Goal: Task Accomplishment & Management: Use online tool/utility

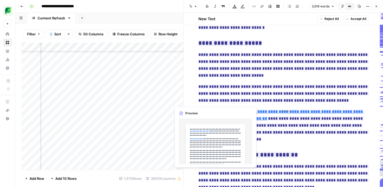
click at [175, 102] on div "Add Column" at bounding box center [103, 106] width 162 height 127
click at [203, 152] on ins "**********" at bounding box center [247, 155] width 99 height 6
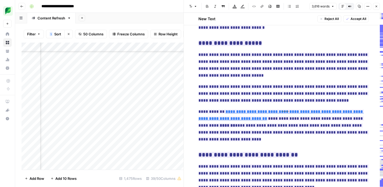
click at [176, 100] on div "Add Column" at bounding box center [103, 106] width 162 height 127
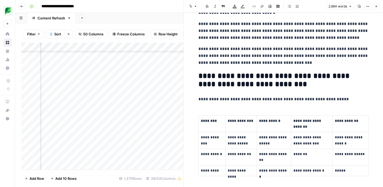
click at [152, 102] on div "Add Column" at bounding box center [103, 106] width 162 height 127
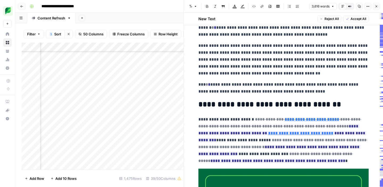
scroll to position [65, 0]
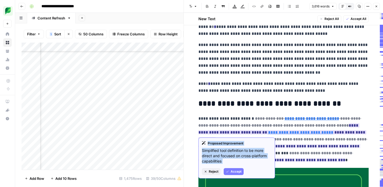
click at [232, 171] on span "Accept" at bounding box center [235, 171] width 11 height 5
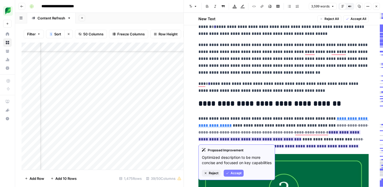
click at [237, 175] on span "Accept" at bounding box center [235, 173] width 11 height 5
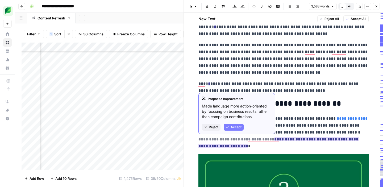
click at [236, 128] on span "Accept" at bounding box center [235, 127] width 11 height 5
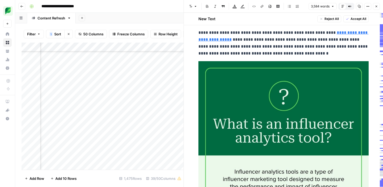
scroll to position [172, 0]
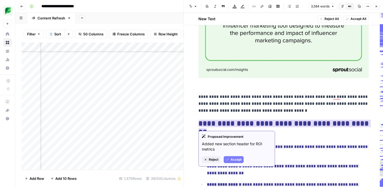
click at [237, 157] on button "Accept" at bounding box center [233, 159] width 20 height 7
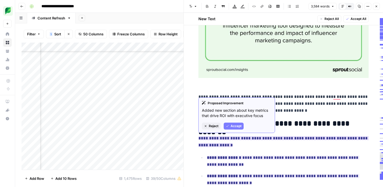
click at [237, 126] on span "Accept" at bounding box center [235, 126] width 11 height 5
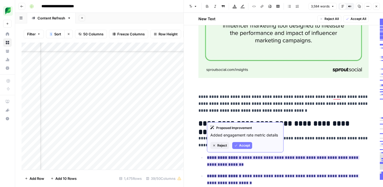
click at [240, 145] on span "Accept" at bounding box center [244, 145] width 11 height 5
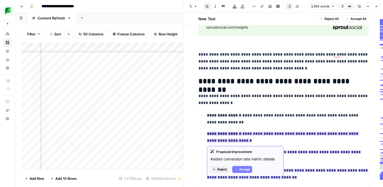
click at [243, 170] on span "Accept" at bounding box center [244, 169] width 11 height 5
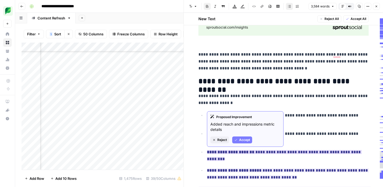
click at [245, 141] on span "Accept" at bounding box center [244, 139] width 11 height 5
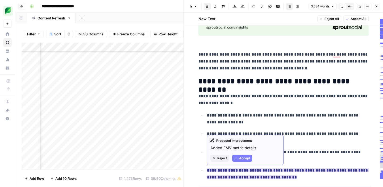
click at [244, 158] on span "Accept" at bounding box center [244, 158] width 11 height 5
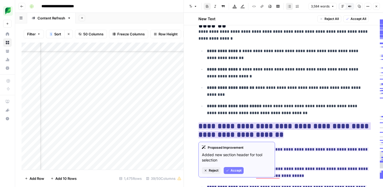
click at [236, 171] on span "Accept" at bounding box center [235, 170] width 11 height 5
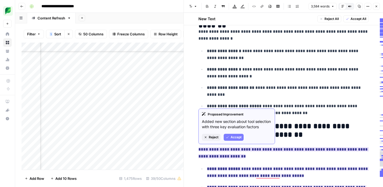
click at [236, 137] on span "Accept" at bounding box center [235, 137] width 11 height 5
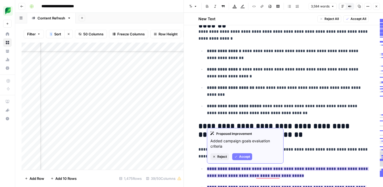
click at [242, 157] on span "Accept" at bounding box center [244, 156] width 11 height 5
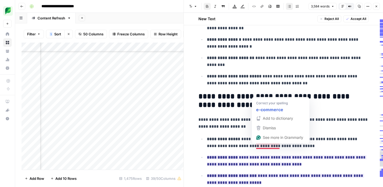
click at [259, 147] on p "**********" at bounding box center [288, 143] width 162 height 14
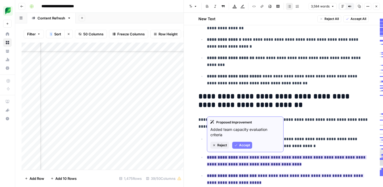
click at [240, 144] on span "Accept" at bounding box center [244, 145] width 11 height 5
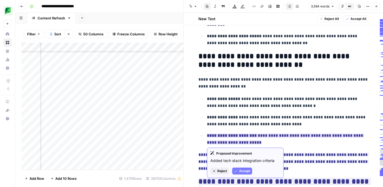
click at [238, 170] on button "Accept" at bounding box center [242, 170] width 20 height 7
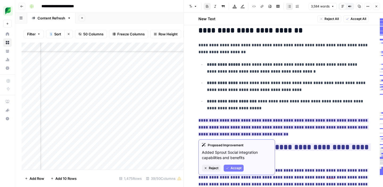
click at [233, 168] on span "Accept" at bounding box center [235, 168] width 11 height 5
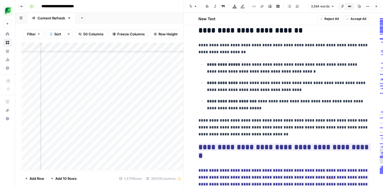
click at [273, 121] on p "**********" at bounding box center [283, 127] width 170 height 21
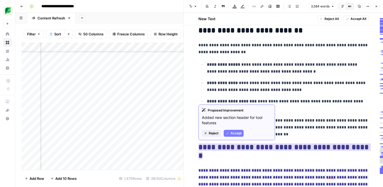
click at [236, 134] on span "Accept" at bounding box center [235, 133] width 11 height 5
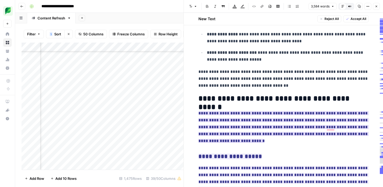
click at [228, 119] on ins "**********" at bounding box center [283, 127] width 170 height 32
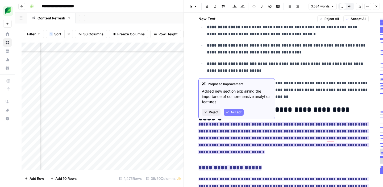
click at [234, 113] on span "Accept" at bounding box center [235, 112] width 11 height 5
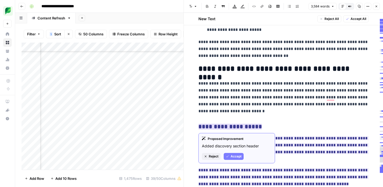
click at [235, 158] on span "Accept" at bounding box center [235, 156] width 11 height 5
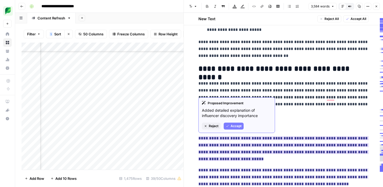
click at [237, 127] on span "Accept" at bounding box center [235, 126] width 11 height 5
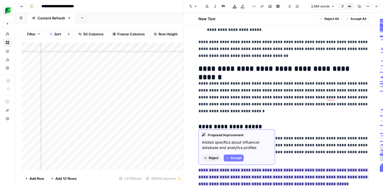
click at [232, 156] on span "Accept" at bounding box center [235, 157] width 11 height 5
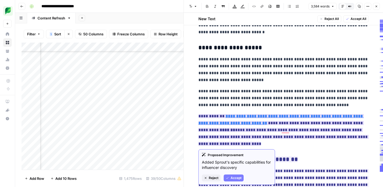
click at [234, 177] on span "Accept" at bounding box center [235, 177] width 11 height 5
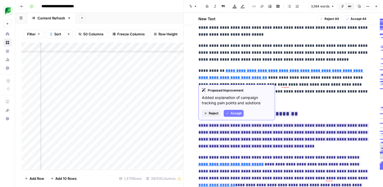
click at [237, 114] on span "Accept" at bounding box center [235, 113] width 11 height 5
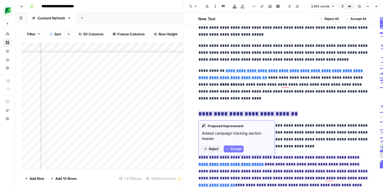
click at [231, 149] on span "Accept" at bounding box center [235, 148] width 11 height 5
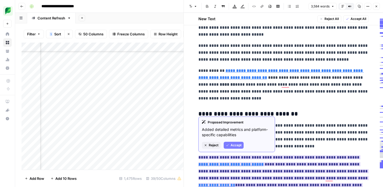
click at [232, 143] on span "Accept" at bounding box center [235, 145] width 11 height 5
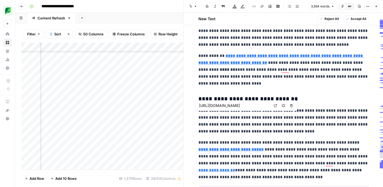
type input "[URL][DOMAIN_NAME]"
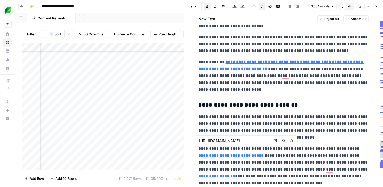
click at [231, 157] on strong "**********" at bounding box center [230, 155] width 65 height 4
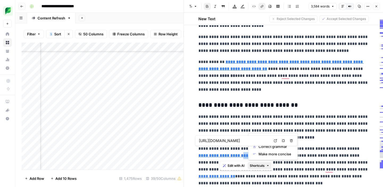
click at [256, 166] on span "Shortcuts" at bounding box center [257, 165] width 15 height 5
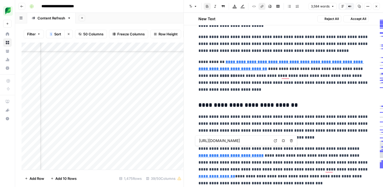
click at [263, 153] on strong "**********" at bounding box center [230, 155] width 65 height 4
click at [236, 157] on strong "**********" at bounding box center [230, 155] width 65 height 4
click at [231, 156] on strong "**********" at bounding box center [230, 155] width 65 height 4
click at [216, 156] on strong "**********" at bounding box center [230, 155] width 65 height 4
click at [231, 155] on strong "**********" at bounding box center [230, 155] width 65 height 4
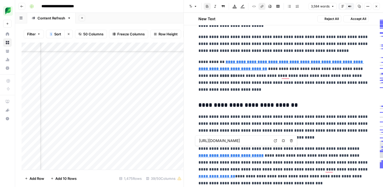
click at [226, 155] on strong "**********" at bounding box center [230, 155] width 65 height 4
click at [230, 155] on strong "**********" at bounding box center [230, 155] width 65 height 4
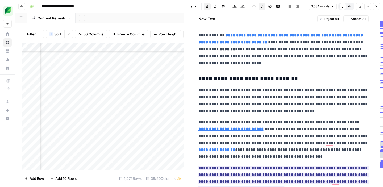
scroll to position [765, 0]
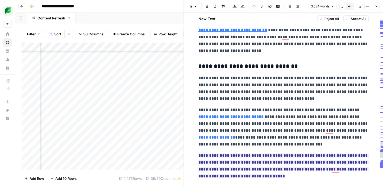
click at [213, 122] on p "**********" at bounding box center [283, 126] width 170 height 41
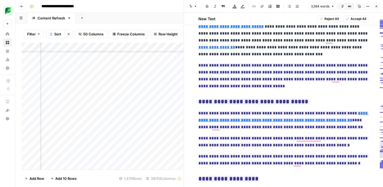
scroll to position [830, 0]
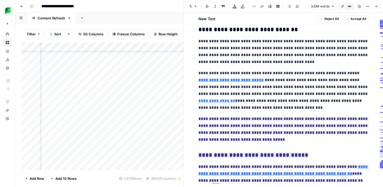
click at [336, 73] on p "**********" at bounding box center [283, 90] width 170 height 41
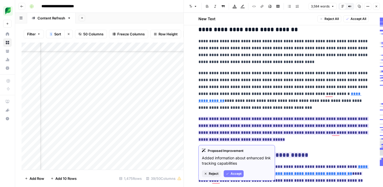
click at [231, 176] on button "Accept" at bounding box center [233, 173] width 20 height 7
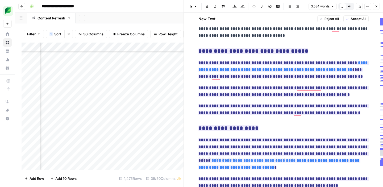
type input "[URL][DOMAIN_NAME]"
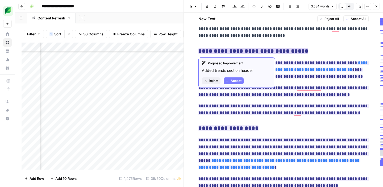
click at [235, 80] on span "Accept" at bounding box center [235, 80] width 11 height 5
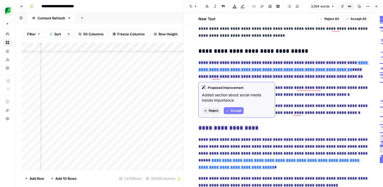
click at [232, 112] on span "Accept" at bounding box center [235, 110] width 11 height 5
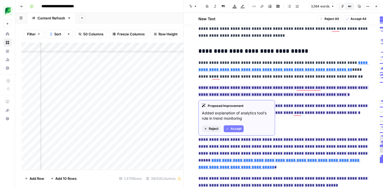
click at [234, 129] on span "Accept" at bounding box center [235, 128] width 11 height 5
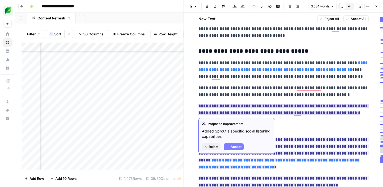
click at [232, 144] on span "Accept" at bounding box center [235, 146] width 11 height 5
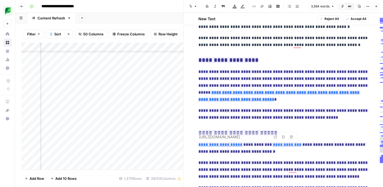
type input "[URL][DOMAIN_NAME]"
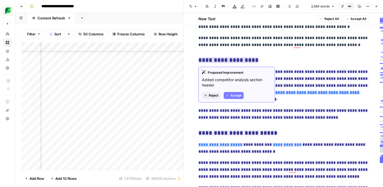
click at [231, 95] on span "Accept" at bounding box center [235, 95] width 11 height 5
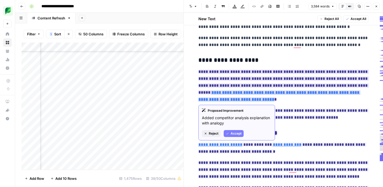
click at [231, 133] on span "Accept" at bounding box center [235, 133] width 11 height 5
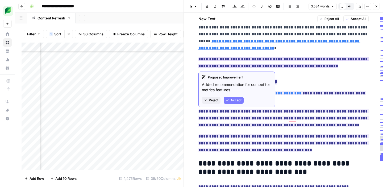
click at [235, 99] on span "Accept" at bounding box center [235, 100] width 11 height 5
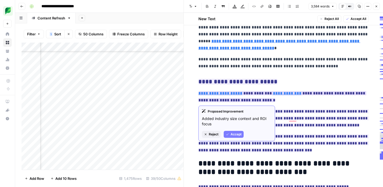
click at [235, 136] on span "Accept" at bounding box center [235, 134] width 11 height 5
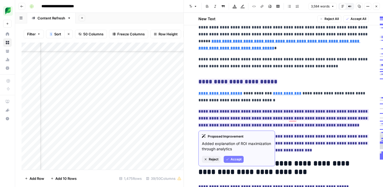
click at [231, 160] on span "Accept" at bounding box center [235, 159] width 11 height 5
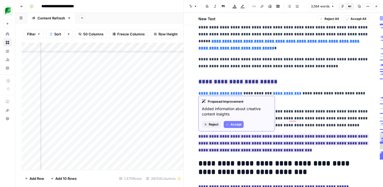
click at [233, 123] on span "Accept" at bounding box center [235, 124] width 11 height 5
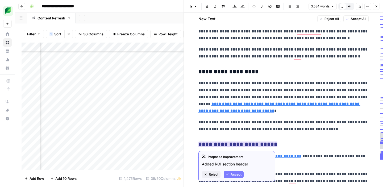
click at [232, 173] on span "Accept" at bounding box center [235, 174] width 11 height 5
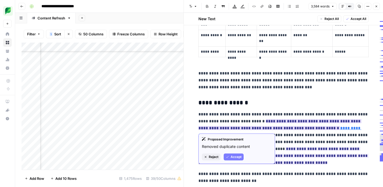
click at [231, 157] on span "Accept" at bounding box center [235, 156] width 11 height 5
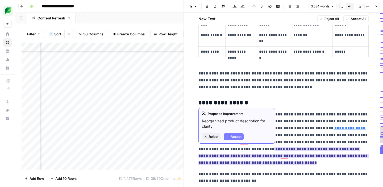
click at [237, 137] on span "Accept" at bounding box center [235, 136] width 11 height 5
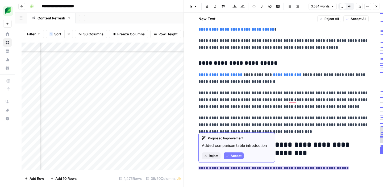
click at [233, 155] on span "Accept" at bounding box center [235, 155] width 11 height 5
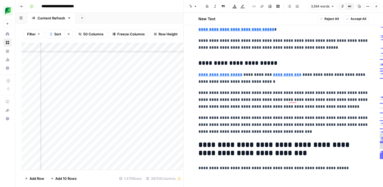
click at [241, 75] on p "**********" at bounding box center [283, 78] width 170 height 14
click at [239, 74] on p "**********" at bounding box center [283, 78] width 170 height 14
click at [248, 130] on p "**********" at bounding box center [283, 124] width 170 height 21
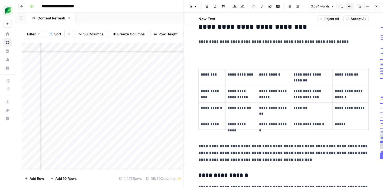
scroll to position [1166, 0]
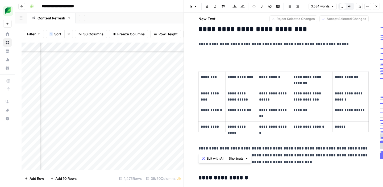
drag, startPoint x: 197, startPoint y: 44, endPoint x: 233, endPoint y: 138, distance: 99.9
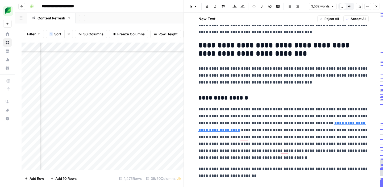
scroll to position [1149, 0]
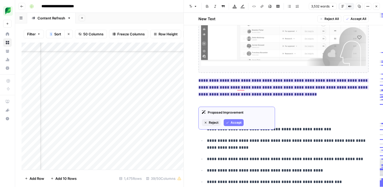
click at [230, 122] on span "Accept" at bounding box center [235, 122] width 11 height 5
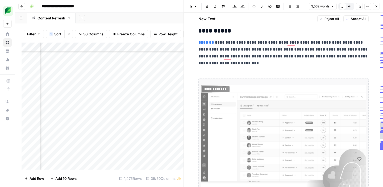
click at [223, 134] on img "To enrich screen reader interactions, please activate Accessibility in Grammarl…" at bounding box center [283, 136] width 165 height 103
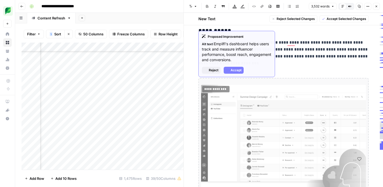
click at [239, 113] on img "To enrich screen reader interactions, please activate Accessibility in Grammarl…" at bounding box center [283, 136] width 165 height 103
click at [208, 70] on button "Reject" at bounding box center [211, 70] width 19 height 7
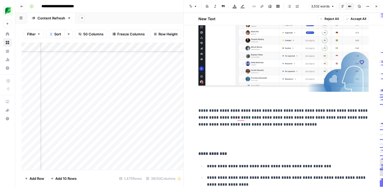
drag, startPoint x: 241, startPoint y: 134, endPoint x: 197, endPoint y: 113, distance: 49.0
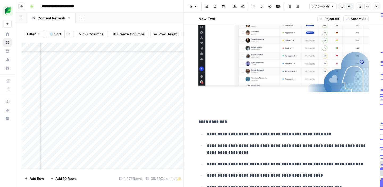
click at [201, 114] on p "To enrich screen reader interactions, please activate Accessibility in Grammarl…" at bounding box center [283, 110] width 170 height 7
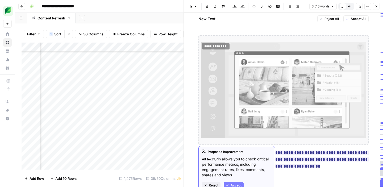
click at [210, 185] on span "Reject" at bounding box center [214, 185] width 10 height 5
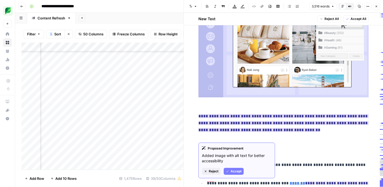
click at [229, 171] on button "Accept" at bounding box center [233, 171] width 20 height 7
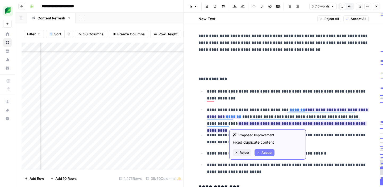
click at [258, 153] on icon "button" at bounding box center [258, 152] width 2 height 2
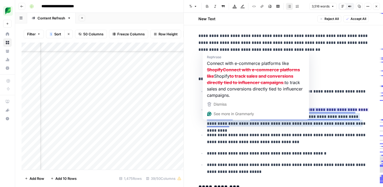
click at [252, 134] on p "**********" at bounding box center [288, 139] width 162 height 14
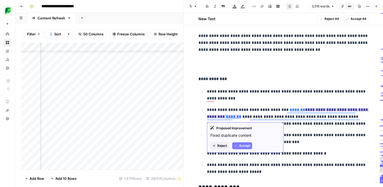
click at [237, 145] on button "Accept" at bounding box center [242, 145] width 20 height 7
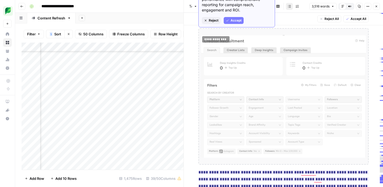
click at [215, 22] on span "Reject" at bounding box center [214, 20] width 10 height 5
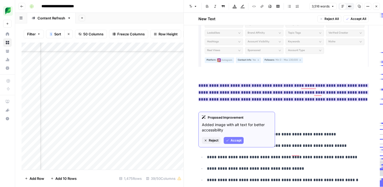
click at [233, 138] on span "Accept" at bounding box center [235, 140] width 11 height 5
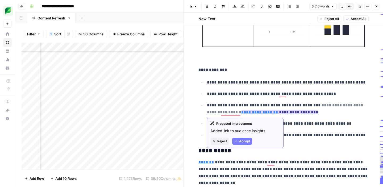
click at [242, 139] on span "Accept" at bounding box center [244, 141] width 11 height 5
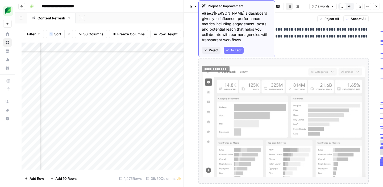
click at [215, 50] on span "Reject" at bounding box center [214, 50] width 10 height 5
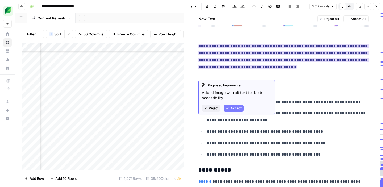
click at [234, 110] on span "Accept" at bounding box center [235, 108] width 11 height 5
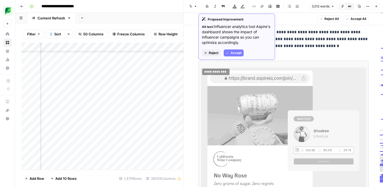
click at [203, 52] on button "Reject" at bounding box center [211, 52] width 19 height 7
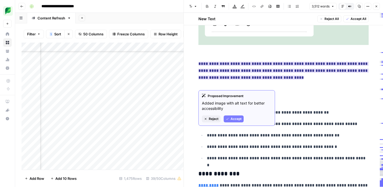
click at [234, 119] on span "Accept" at bounding box center [235, 118] width 11 height 5
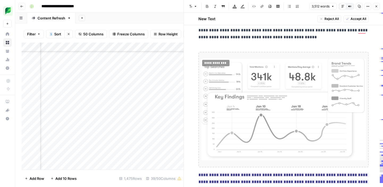
scroll to position [4528, 0]
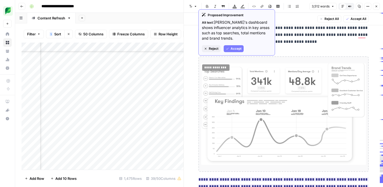
click at [210, 48] on span "Reject" at bounding box center [214, 48] width 10 height 5
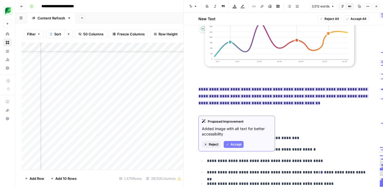
click at [231, 143] on span "Accept" at bounding box center [235, 144] width 11 height 5
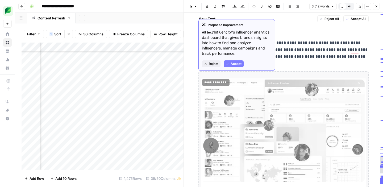
click at [214, 62] on span "Reject" at bounding box center [214, 63] width 10 height 5
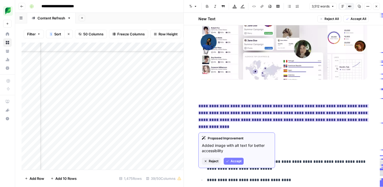
click at [231, 162] on span "Accept" at bounding box center [235, 161] width 11 height 5
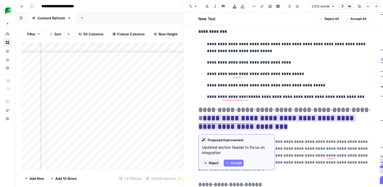
click at [231, 164] on span "Accept" at bounding box center [235, 163] width 11 height 5
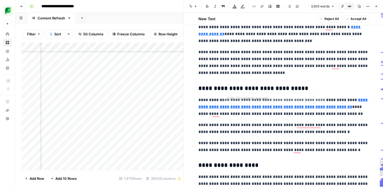
type input "[URL][DOMAIN_NAME]"
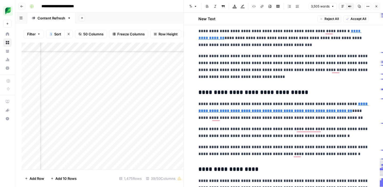
type input "[URL][DOMAIN_NAME]"
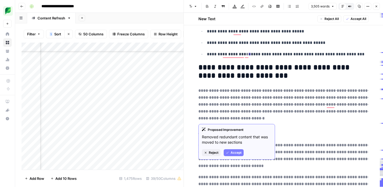
click at [234, 152] on span "Accept" at bounding box center [235, 152] width 11 height 5
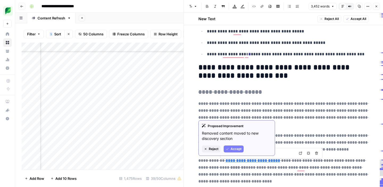
click at [236, 147] on span "Accept" at bounding box center [235, 148] width 11 height 5
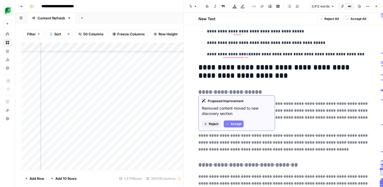
click at [236, 122] on span "Accept" at bounding box center [235, 123] width 11 height 5
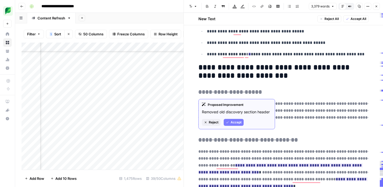
click at [235, 119] on button "Accept" at bounding box center [233, 122] width 20 height 7
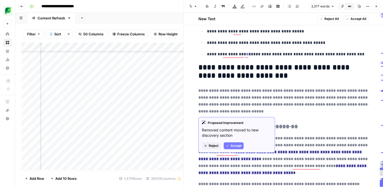
click at [232, 146] on span "Accept" at bounding box center [235, 145] width 11 height 5
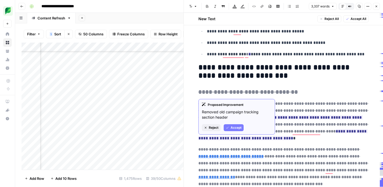
click at [232, 128] on span "Accept" at bounding box center [235, 127] width 11 height 5
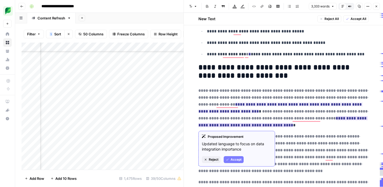
click at [232, 159] on span "Accept" at bounding box center [235, 159] width 11 height 5
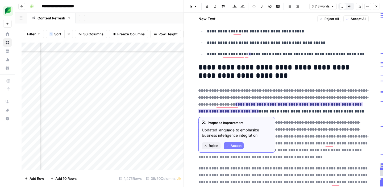
click at [235, 146] on span "Accept" at bounding box center [235, 145] width 11 height 5
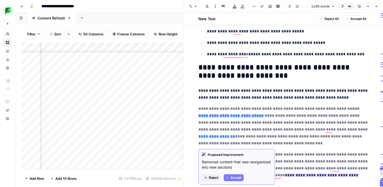
click at [233, 176] on span "Accept" at bounding box center [235, 177] width 11 height 5
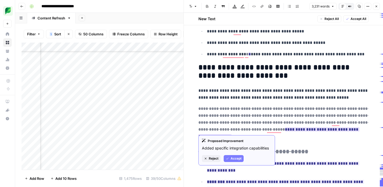
click at [235, 159] on span "Accept" at bounding box center [235, 158] width 11 height 5
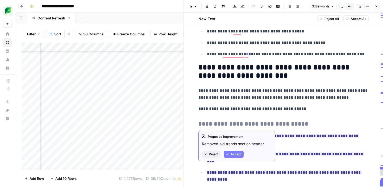
click at [233, 154] on span "Accept" at bounding box center [235, 154] width 11 height 5
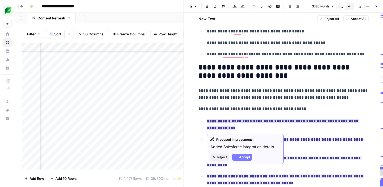
click at [237, 156] on icon "button" at bounding box center [235, 156] width 3 height 3
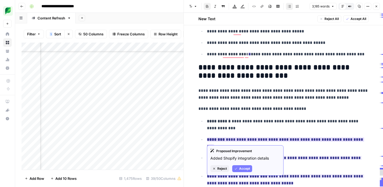
click at [237, 167] on button "Accept" at bounding box center [242, 168] width 20 height 7
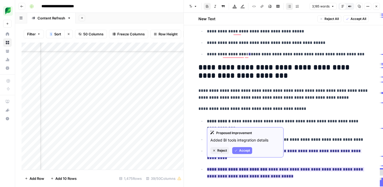
click at [240, 151] on span "Accept" at bounding box center [244, 150] width 11 height 5
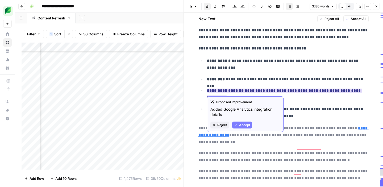
click at [242, 126] on span "Accept" at bounding box center [244, 125] width 11 height 5
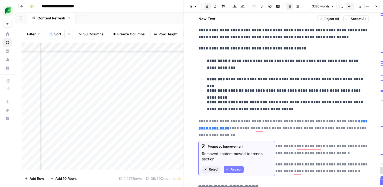
click at [233, 171] on span "Accept" at bounding box center [235, 169] width 11 height 5
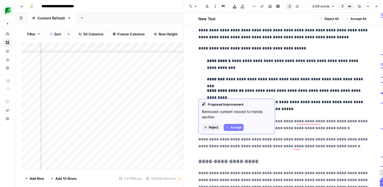
click at [236, 130] on span "Accept" at bounding box center [235, 127] width 11 height 5
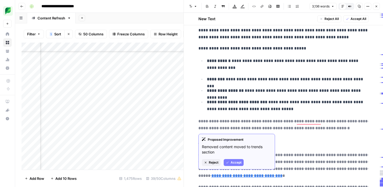
click at [233, 161] on span "Accept" at bounding box center [235, 162] width 11 height 5
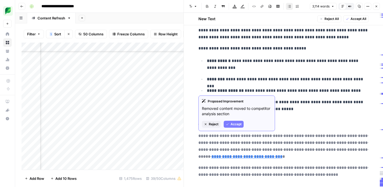
click at [238, 126] on span "Accept" at bounding box center [235, 124] width 11 height 5
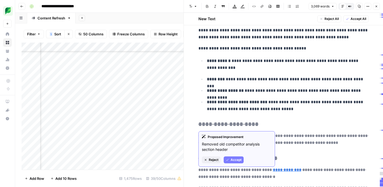
click at [234, 161] on span "Accept" at bounding box center [235, 159] width 11 height 5
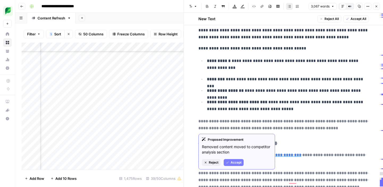
click at [235, 167] on div "Proposed Improvement Removed content moved to competitor analysis section Rejec…" at bounding box center [236, 152] width 77 height 36
click at [235, 163] on span "Accept" at bounding box center [235, 162] width 11 height 5
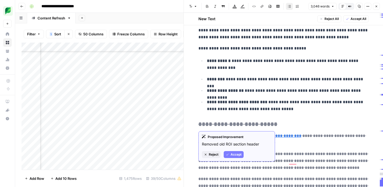
click at [234, 157] on button "Accept" at bounding box center [233, 154] width 20 height 7
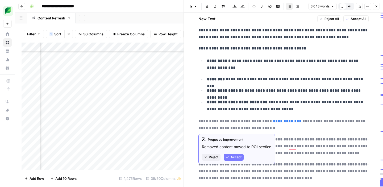
click at [234, 159] on span "Accept" at bounding box center [235, 157] width 11 height 5
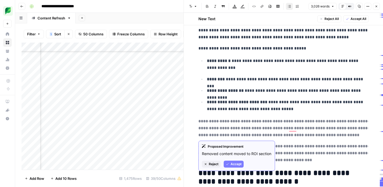
click at [235, 164] on span "Accept" at bounding box center [235, 164] width 11 height 5
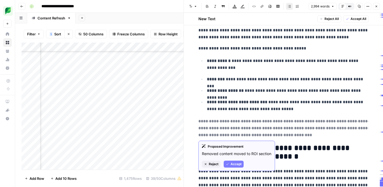
click at [234, 165] on span "Accept" at bounding box center [235, 164] width 11 height 5
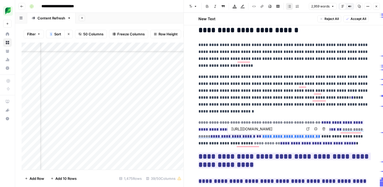
type input "[URL][DOMAIN_NAME]"
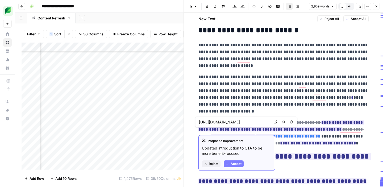
click at [230, 163] on button "Accept" at bounding box center [233, 163] width 20 height 7
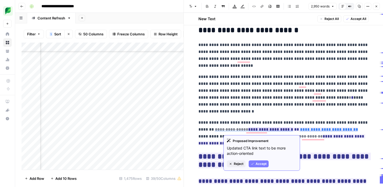
click at [243, 164] on span "Reject" at bounding box center [239, 163] width 10 height 5
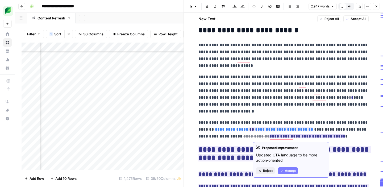
click at [284, 172] on button "Accept" at bounding box center [288, 170] width 20 height 7
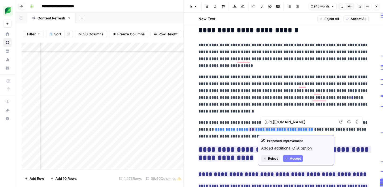
click at [273, 159] on span "Reject" at bounding box center [273, 158] width 10 height 5
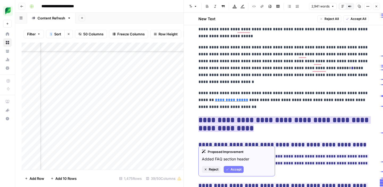
scroll to position [5251, 0]
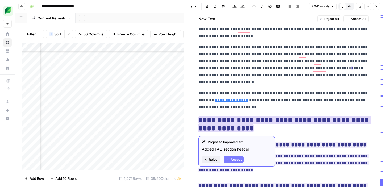
click at [265, 124] on ins "**********" at bounding box center [284, 124] width 172 height 16
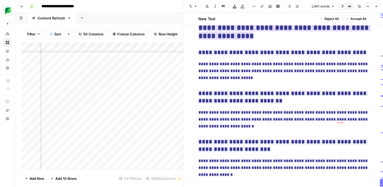
scroll to position [5357, 0]
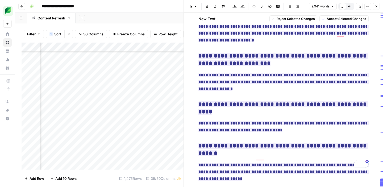
drag, startPoint x: 197, startPoint y: 83, endPoint x: 261, endPoint y: 195, distance: 129.3
click at [261, 187] on html "**********" at bounding box center [191, 93] width 383 height 187
copy div "**********"
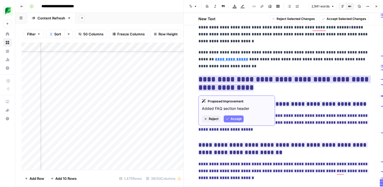
click at [216, 120] on span "Reject" at bounding box center [214, 118] width 10 height 5
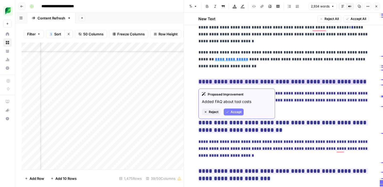
click at [212, 112] on span "Reject" at bounding box center [214, 111] width 10 height 5
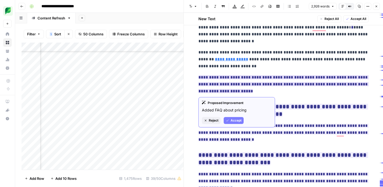
click at [212, 120] on span "Reject" at bounding box center [214, 120] width 10 height 5
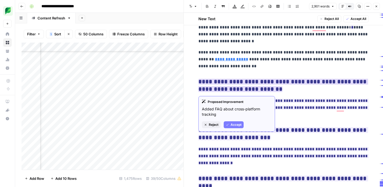
click at [213, 126] on span "Reject" at bounding box center [214, 124] width 10 height 5
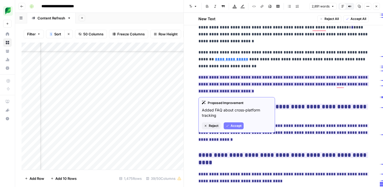
click at [213, 128] on span "Reject" at bounding box center [214, 125] width 10 height 5
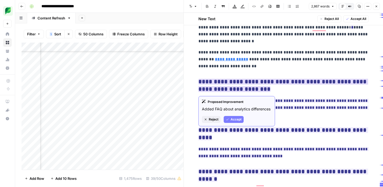
click at [210, 120] on span "Reject" at bounding box center [214, 119] width 10 height 5
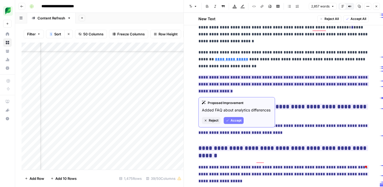
click at [214, 119] on span "Reject" at bounding box center [214, 120] width 10 height 5
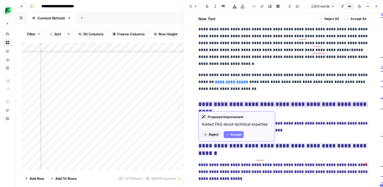
click at [213, 134] on span "Reject" at bounding box center [214, 134] width 10 height 5
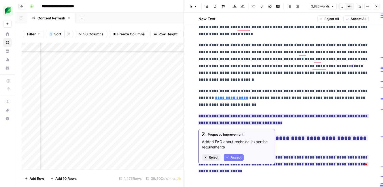
click at [212, 158] on span "Reject" at bounding box center [214, 157] width 10 height 5
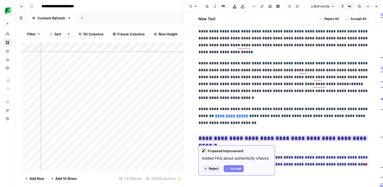
click at [208, 169] on button "Reject" at bounding box center [211, 168] width 19 height 7
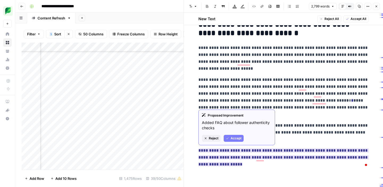
click at [215, 138] on span "Reject" at bounding box center [214, 138] width 10 height 5
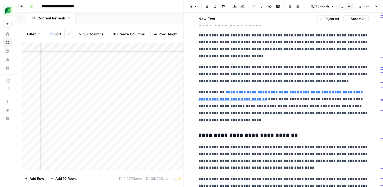
type input "[URL][DOMAIN_NAME]"
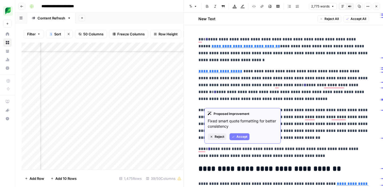
click at [236, 137] on span "Accept" at bounding box center [241, 136] width 11 height 5
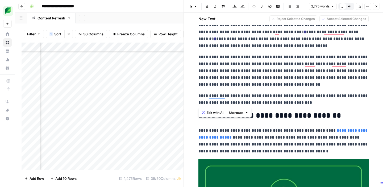
drag, startPoint x: 311, startPoint y: 102, endPoint x: 201, endPoint y: 92, distance: 110.5
click at [201, 92] on p "**********" at bounding box center [283, 99] width 170 height 14
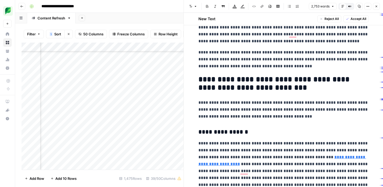
click at [284, 66] on p "**********" at bounding box center [283, 59] width 170 height 21
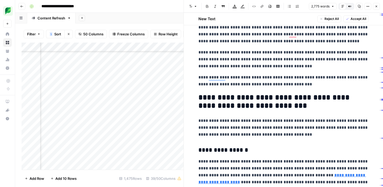
click at [200, 79] on p "**********" at bounding box center [283, 81] width 170 height 14
click at [243, 96] on h2 "**********" at bounding box center [283, 101] width 170 height 17
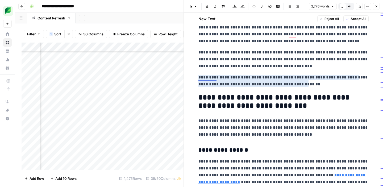
click at [210, 78] on p "**********" at bounding box center [283, 81] width 170 height 14
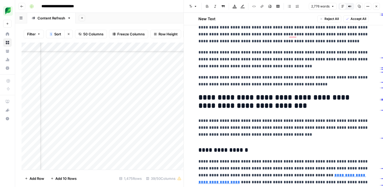
click at [264, 82] on p "**********" at bounding box center [283, 81] width 170 height 14
click at [355, 20] on span "Accept All" at bounding box center [358, 18] width 16 height 5
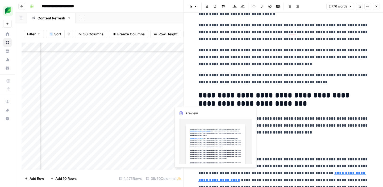
click at [177, 100] on div "Add Column" at bounding box center [103, 106] width 162 height 127
click at [177, 100] on div at bounding box center [195, 100] width 49 height 10
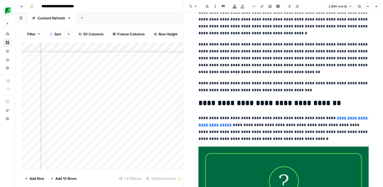
click at [142, 101] on div "Add Column" at bounding box center [103, 106] width 162 height 127
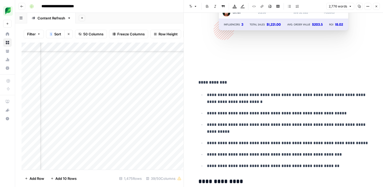
click at [176, 102] on div "Add Column" at bounding box center [103, 106] width 162 height 127
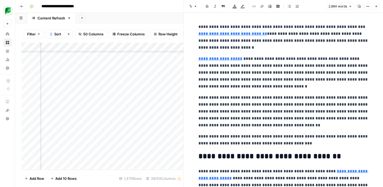
click at [377, 7] on icon "button" at bounding box center [375, 6] width 3 height 3
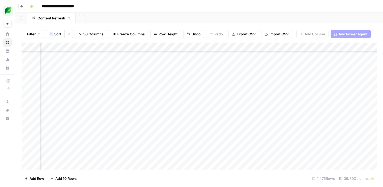
click at [195, 102] on div "Add Column" at bounding box center [199, 106] width 355 height 127
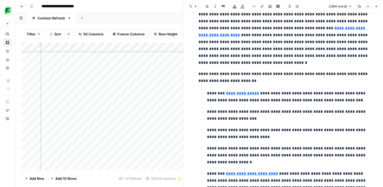
type input "[URL][DOMAIN_NAME]"
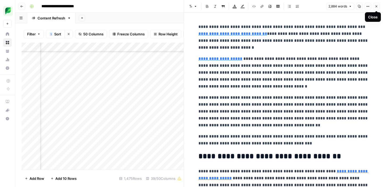
click at [375, 6] on icon "button" at bounding box center [375, 6] width 3 height 3
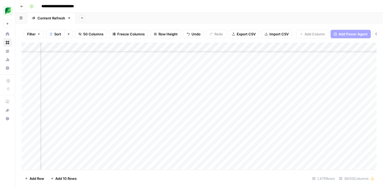
click at [167, 100] on div "Add Column" at bounding box center [199, 106] width 355 height 127
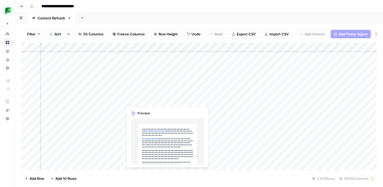
click at [142, 101] on div "Add Column" at bounding box center [199, 106] width 355 height 127
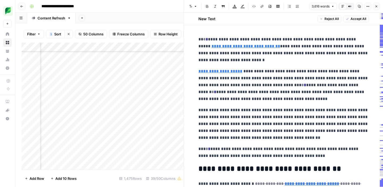
click at [352, 19] on span "Accept All" at bounding box center [358, 18] width 16 height 5
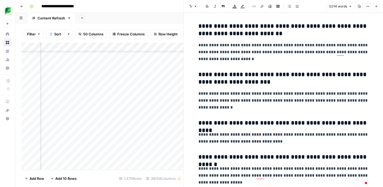
scroll to position [4839, 0]
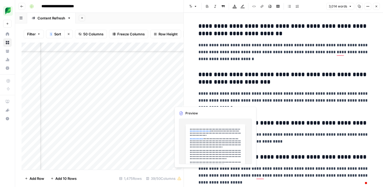
click at [176, 102] on div "Add Column" at bounding box center [103, 106] width 162 height 127
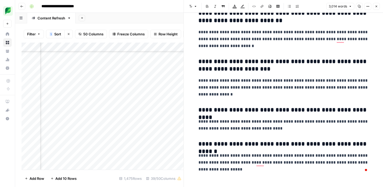
scroll to position [4858, 0]
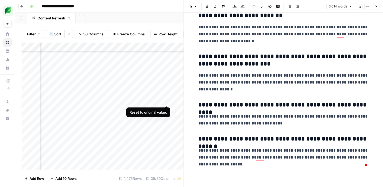
click at [165, 99] on div "Add Column" at bounding box center [103, 106] width 162 height 127
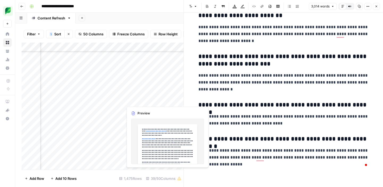
click at [145, 99] on div "Add Column" at bounding box center [103, 106] width 162 height 127
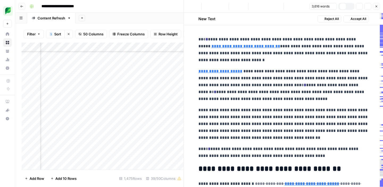
click at [145, 99] on div at bounding box center [147, 100] width 49 height 10
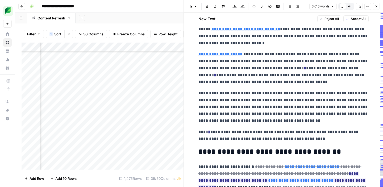
scroll to position [41, 0]
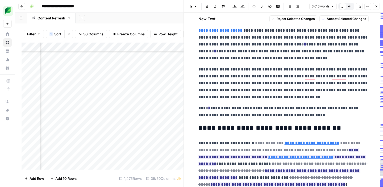
drag, startPoint x: 313, startPoint y: 116, endPoint x: 198, endPoint y: 108, distance: 115.3
click at [198, 108] on p "**********" at bounding box center [283, 112] width 170 height 14
click at [227, 99] on p "**********" at bounding box center [283, 83] width 170 height 35
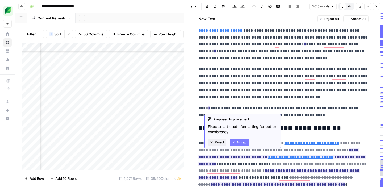
click at [220, 142] on span "Reject" at bounding box center [219, 142] width 10 height 5
click at [235, 141] on button "Accept" at bounding box center [239, 142] width 20 height 7
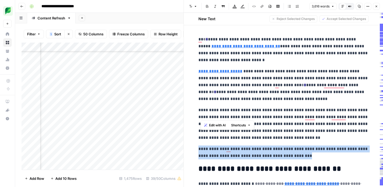
scroll to position [41, 0]
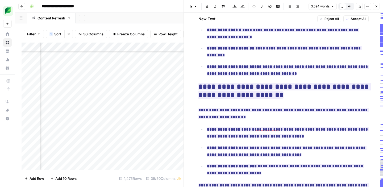
scroll to position [0, 0]
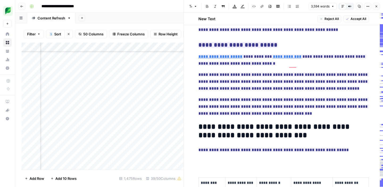
click at [281, 97] on p "**********" at bounding box center [283, 106] width 170 height 21
click at [298, 97] on p "**********" at bounding box center [283, 106] width 170 height 21
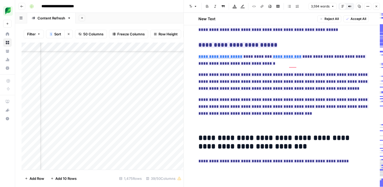
click at [199, 121] on p "To enrich screen reader interactions, please activate Accessibility in Grammarl…" at bounding box center [283, 124] width 170 height 7
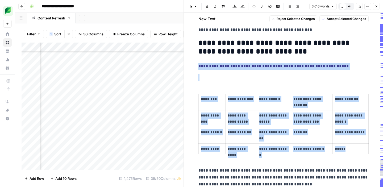
drag, startPoint x: 283, startPoint y: 34, endPoint x: 367, endPoint y: 134, distance: 130.3
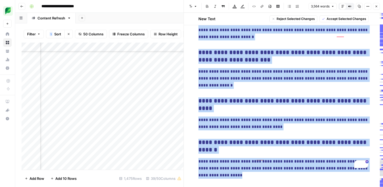
drag, startPoint x: 195, startPoint y: 98, endPoint x: 265, endPoint y: 209, distance: 131.2
click at [265, 187] on html "**********" at bounding box center [191, 93] width 383 height 187
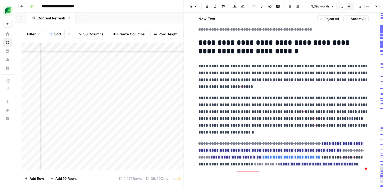
click at [355, 20] on span "Accept All" at bounding box center [358, 18] width 16 height 5
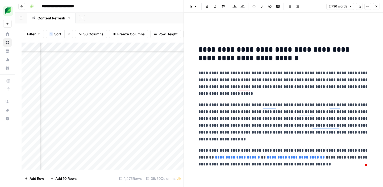
click at [146, 125] on div "Add Column" at bounding box center [103, 106] width 162 height 127
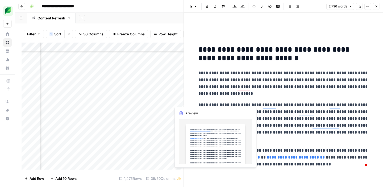
click at [178, 100] on div "Add Column" at bounding box center [103, 106] width 162 height 127
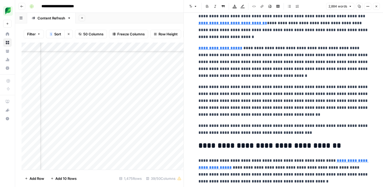
click at [377, 6] on icon "button" at bounding box center [375, 6] width 3 height 3
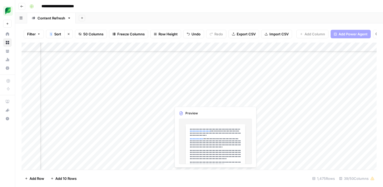
click at [201, 102] on div "Add Column" at bounding box center [199, 106] width 355 height 127
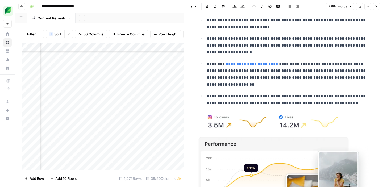
click at [369, 7] on button "Options" at bounding box center [367, 6] width 7 height 7
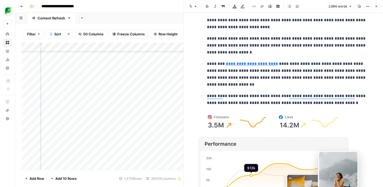
click at [375, 8] on icon "button" at bounding box center [375, 6] width 3 height 3
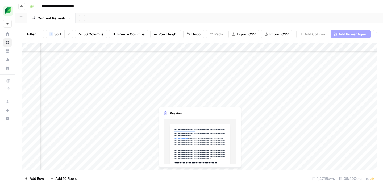
click at [177, 100] on div "Add Column" at bounding box center [199, 106] width 355 height 127
click at [177, 100] on div at bounding box center [179, 100] width 49 height 10
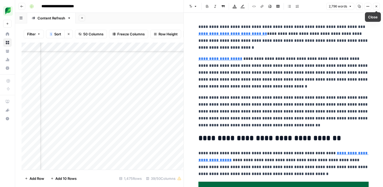
click at [376, 5] on icon "button" at bounding box center [375, 6] width 3 height 3
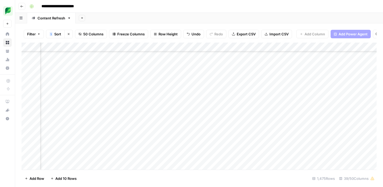
click at [175, 100] on div "Add Column" at bounding box center [199, 106] width 355 height 127
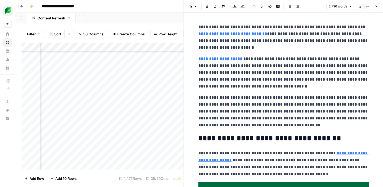
click at [377, 7] on icon "button" at bounding box center [375, 6] width 3 height 3
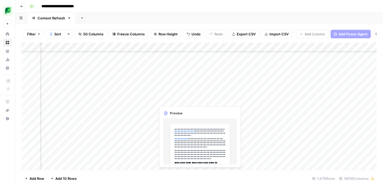
click at [182, 100] on div "Add Column" at bounding box center [199, 106] width 355 height 127
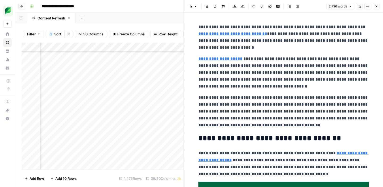
type input "[URL][DOMAIN_NAME]"
click at [172, 116] on div "Add Column" at bounding box center [103, 106] width 162 height 127
click at [375, 5] on icon "button" at bounding box center [375, 6] width 3 height 3
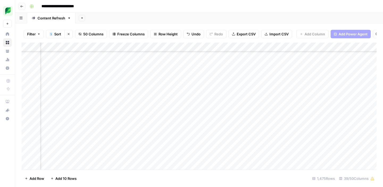
click at [199, 100] on div "Add Column" at bounding box center [199, 106] width 355 height 127
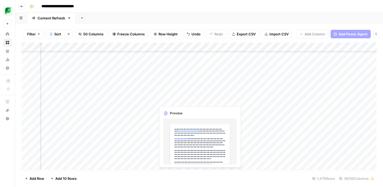
click at [170, 102] on div "Add Column" at bounding box center [199, 106] width 355 height 127
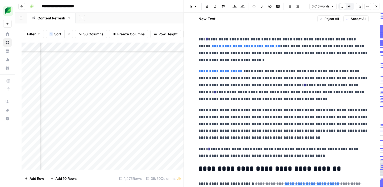
click at [203, 39] on p "**********" at bounding box center [283, 50] width 170 height 28
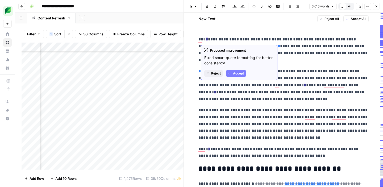
click at [230, 74] on icon "button" at bounding box center [229, 73] width 3 height 3
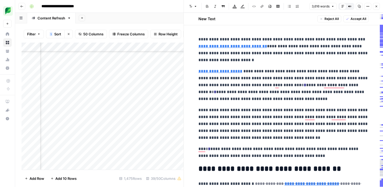
click at [351, 18] on span "Accept All" at bounding box center [358, 18] width 16 height 5
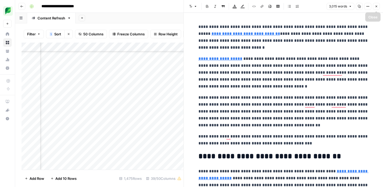
click at [377, 6] on icon "button" at bounding box center [375, 6] width 3 height 3
